Goal: Communication & Community: Answer question/provide support

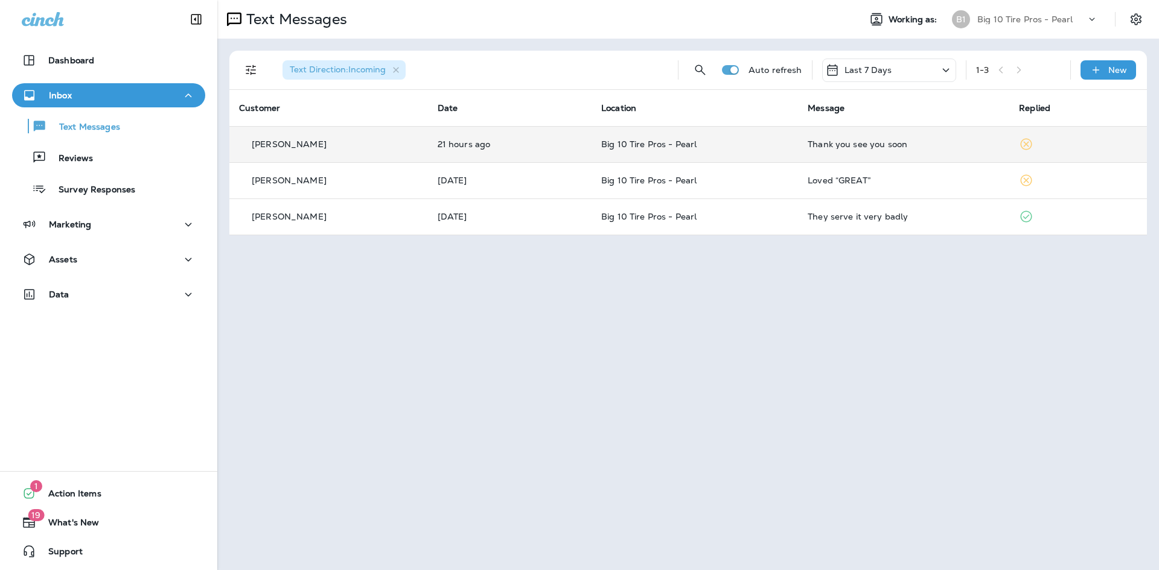
click at [876, 151] on td "Thank you see you soon" at bounding box center [903, 144] width 211 height 36
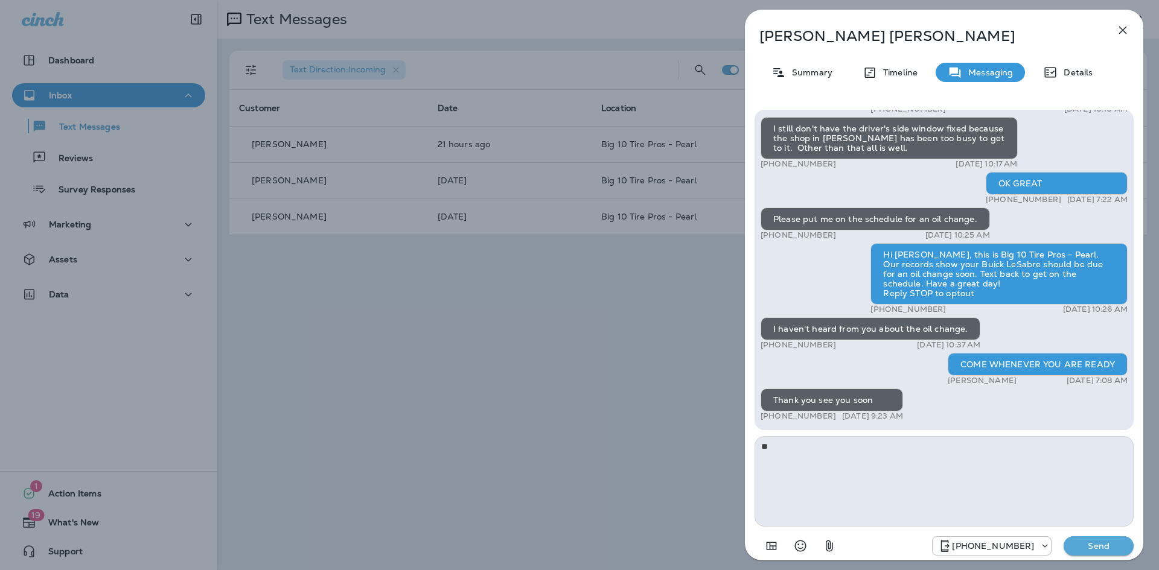
type textarea "*"
type textarea "**********"
click at [1096, 543] on p "Send" at bounding box center [1098, 546] width 51 height 11
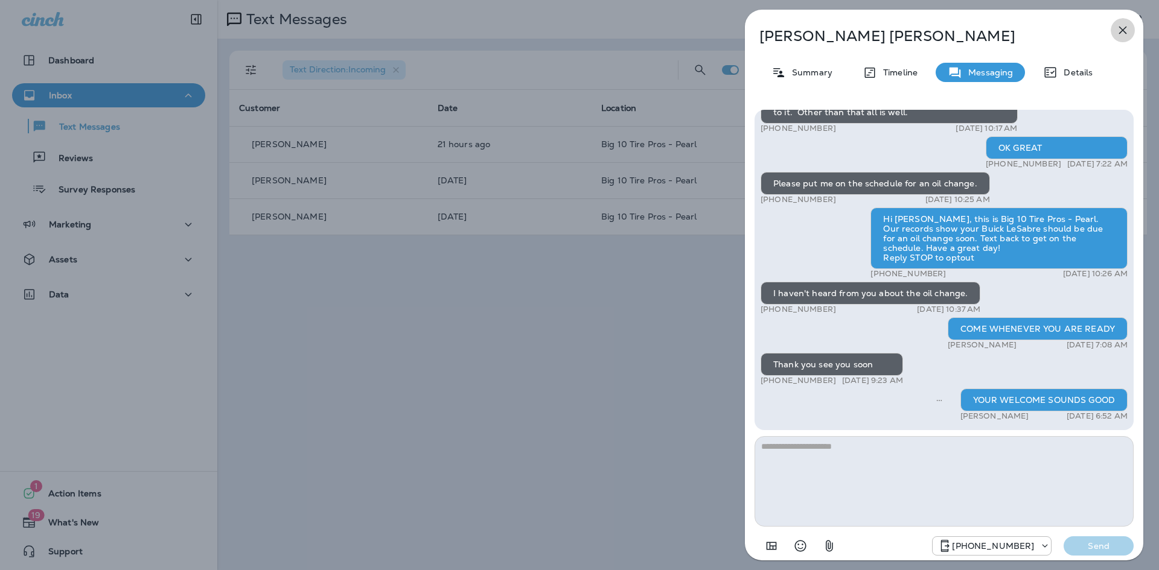
click at [1126, 30] on icon "button" at bounding box center [1122, 30] width 14 height 14
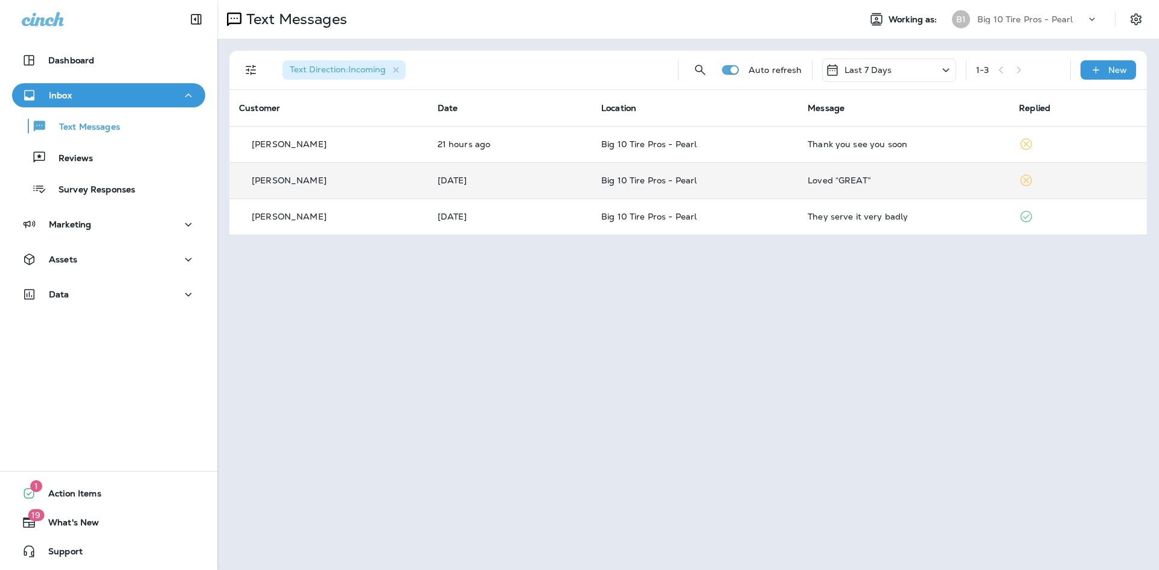
click at [994, 187] on td "Loved “GREAT”" at bounding box center [903, 180] width 211 height 36
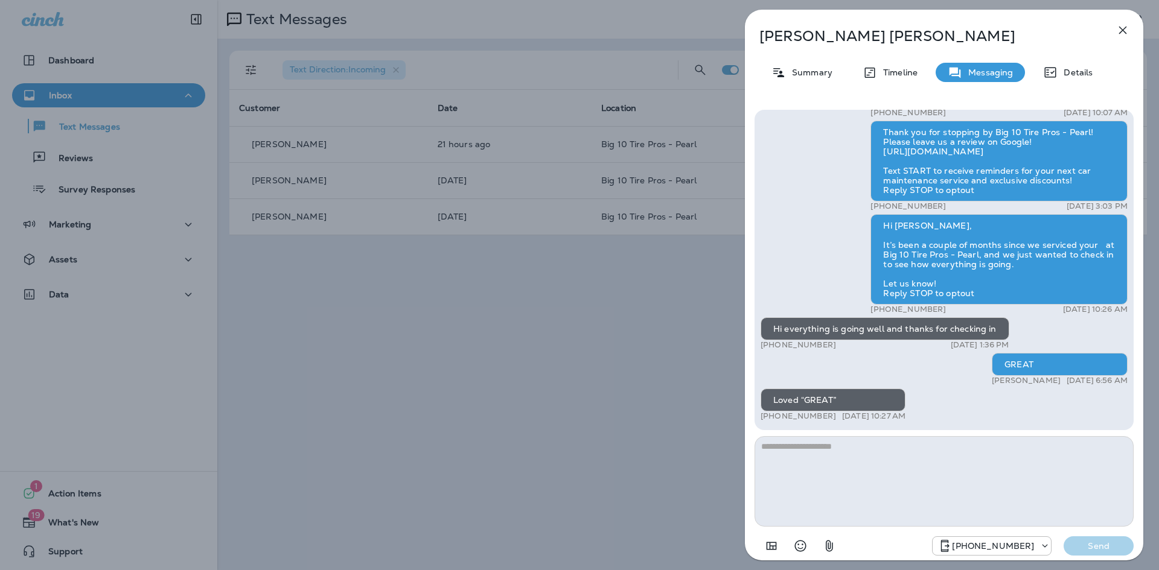
click at [1126, 31] on icon "button" at bounding box center [1122, 30] width 14 height 14
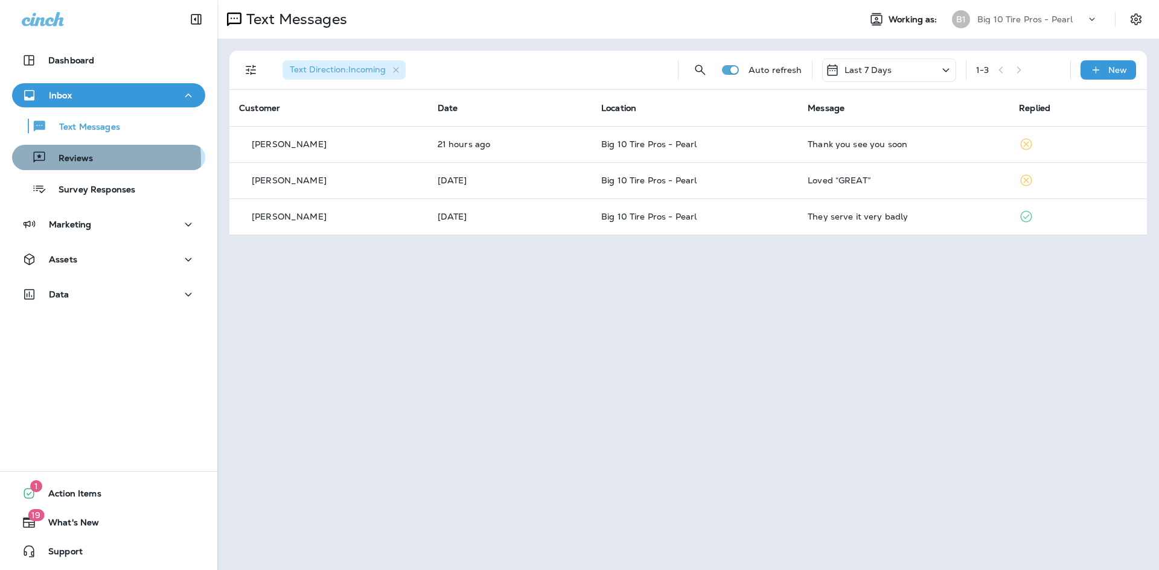
click at [73, 161] on p "Reviews" at bounding box center [69, 158] width 46 height 11
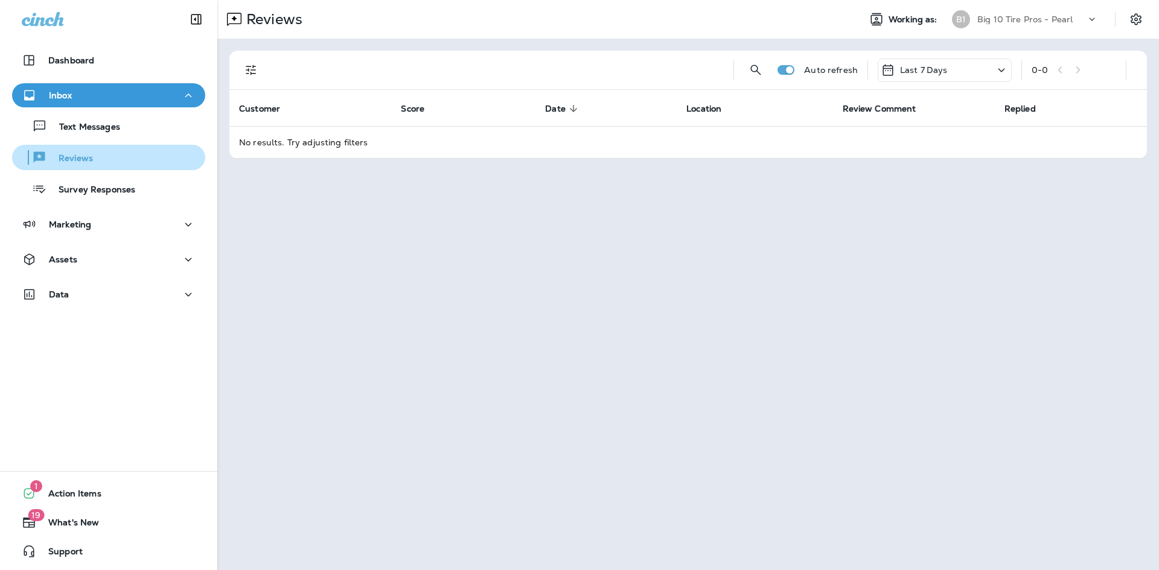
click at [72, 161] on p "Reviews" at bounding box center [69, 158] width 46 height 11
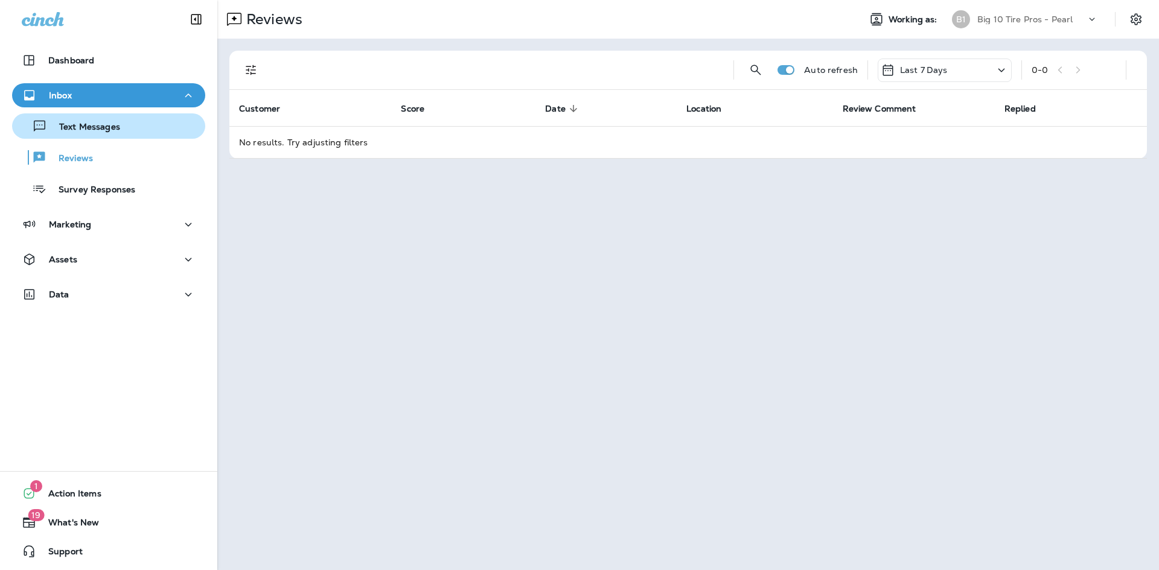
click at [76, 129] on p "Text Messages" at bounding box center [83, 127] width 73 height 11
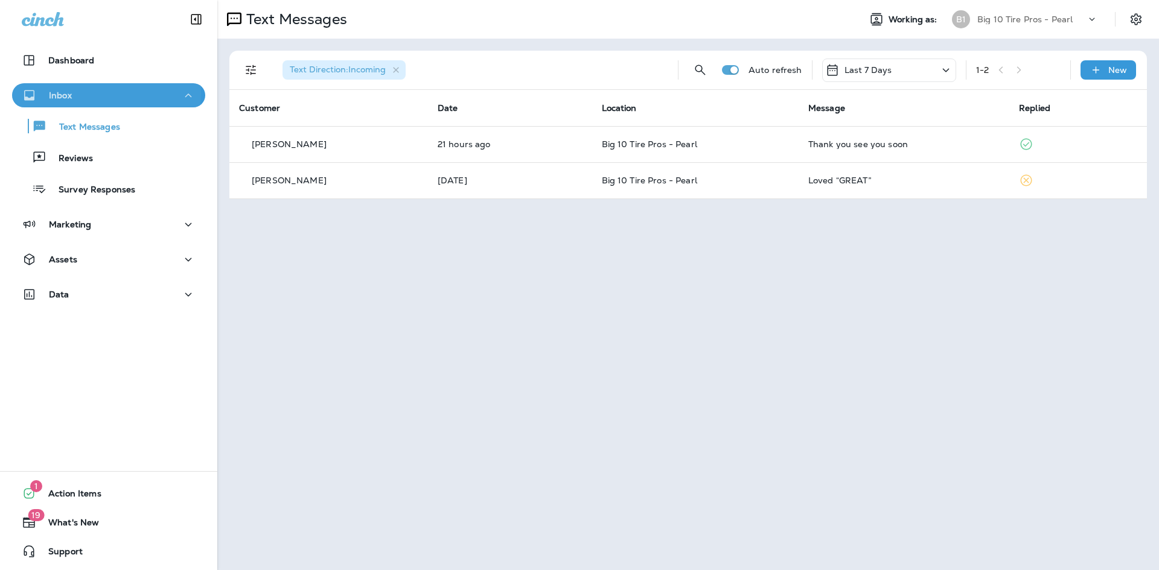
click at [89, 94] on div "Inbox" at bounding box center [109, 95] width 174 height 15
